Goal: Transaction & Acquisition: Subscribe to service/newsletter

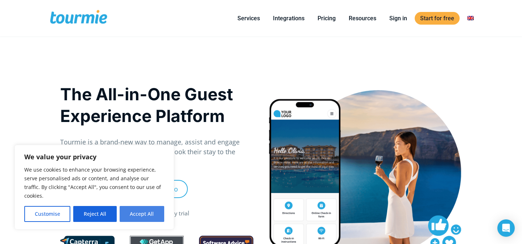
click at [134, 218] on button "Accept All" at bounding box center [142, 214] width 45 height 16
checkbox input "true"
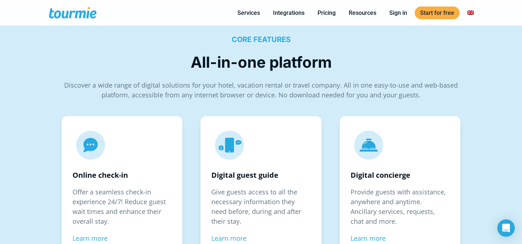
scroll to position [1021, 0]
click at [331, 13] on link "Pricing" at bounding box center [326, 12] width 29 height 9
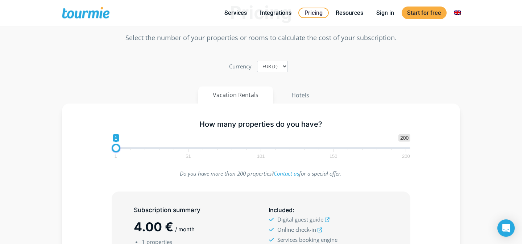
scroll to position [67, 0]
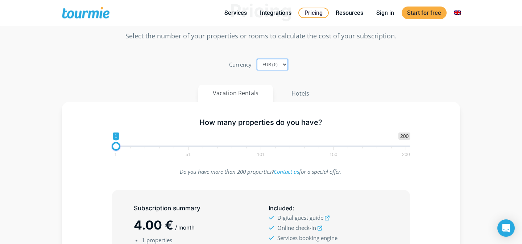
click at [280, 67] on select "EUR (€) USD ($) GBP (£)" at bounding box center [272, 64] width 31 height 11
select select "USD"
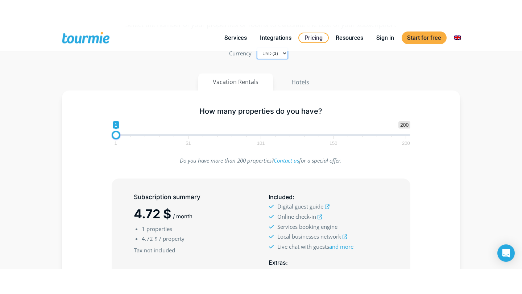
scroll to position [0, 0]
